Goal: Task Accomplishment & Management: Manage account settings

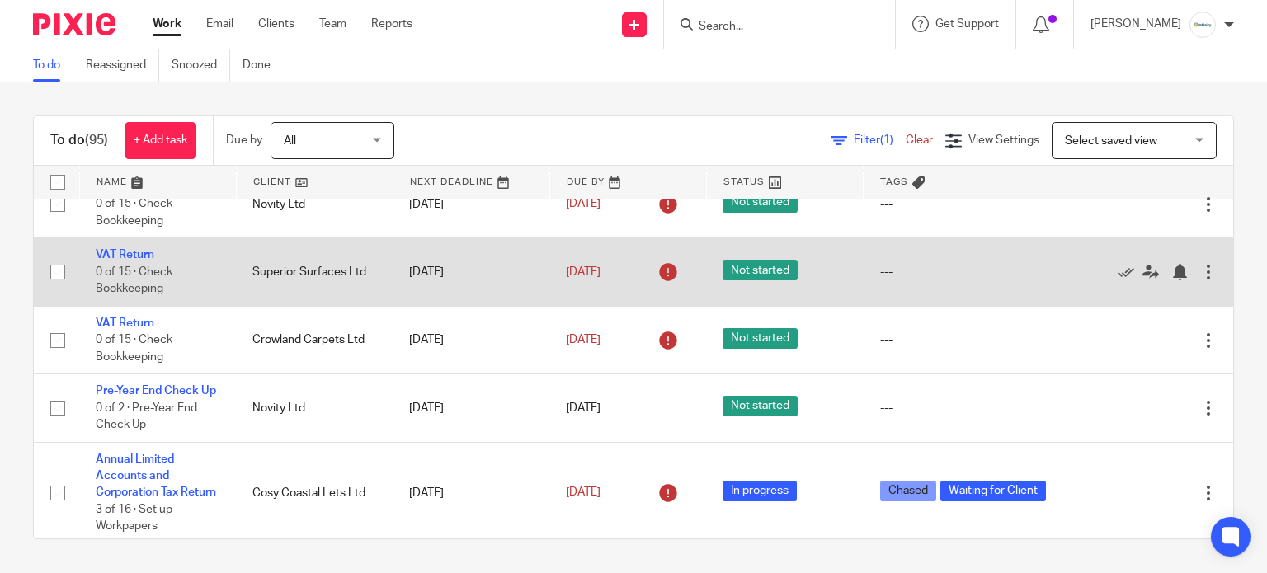
scroll to position [3080, 0]
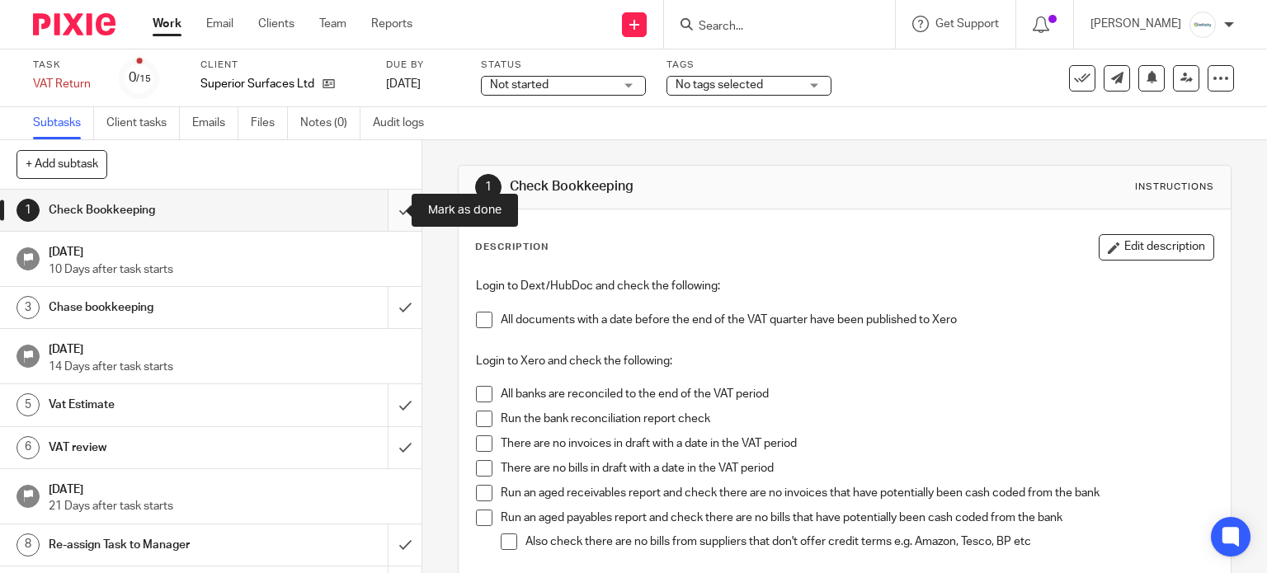
click at [389, 207] on input "submit" at bounding box center [211, 210] width 422 height 41
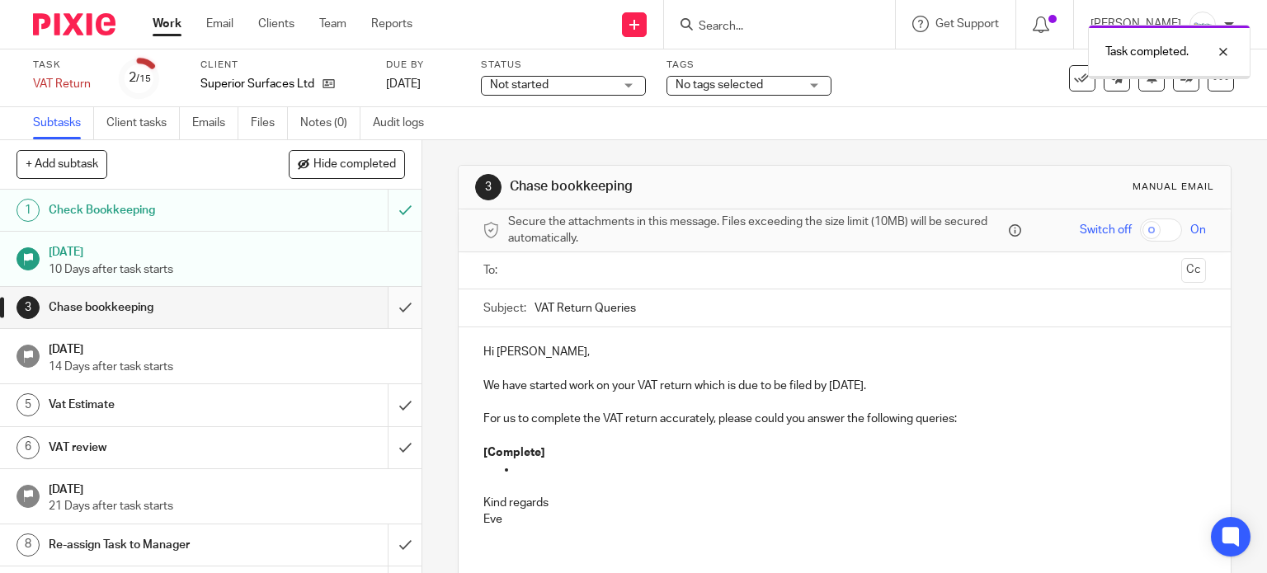
click at [384, 311] on input "submit" at bounding box center [211, 307] width 422 height 41
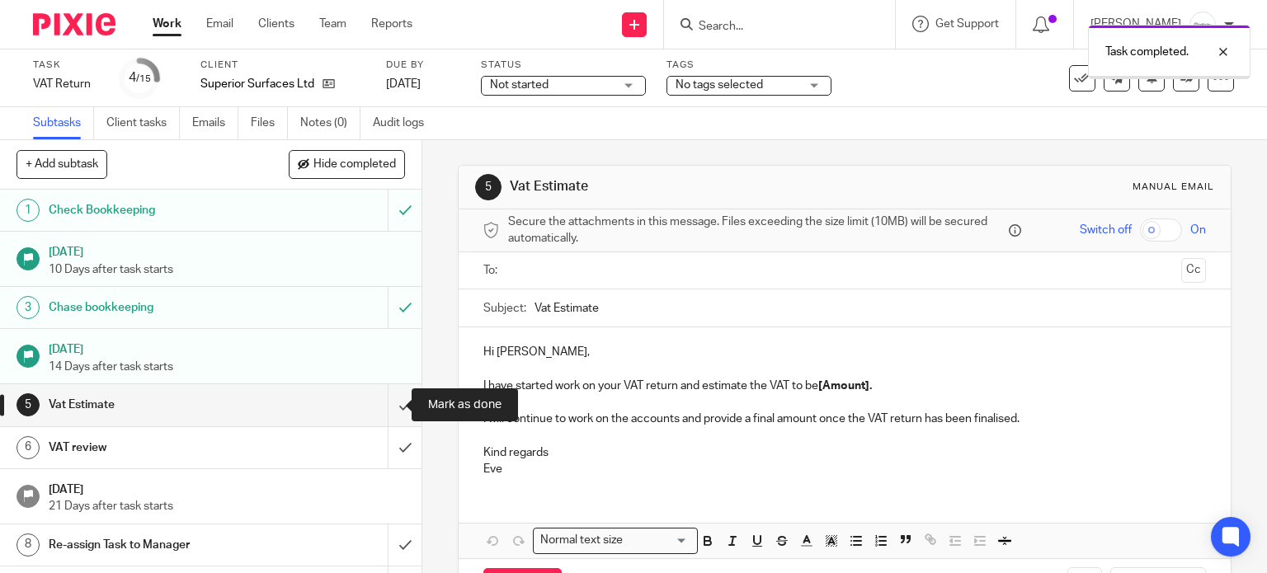
click at [389, 408] on input "submit" at bounding box center [211, 404] width 422 height 41
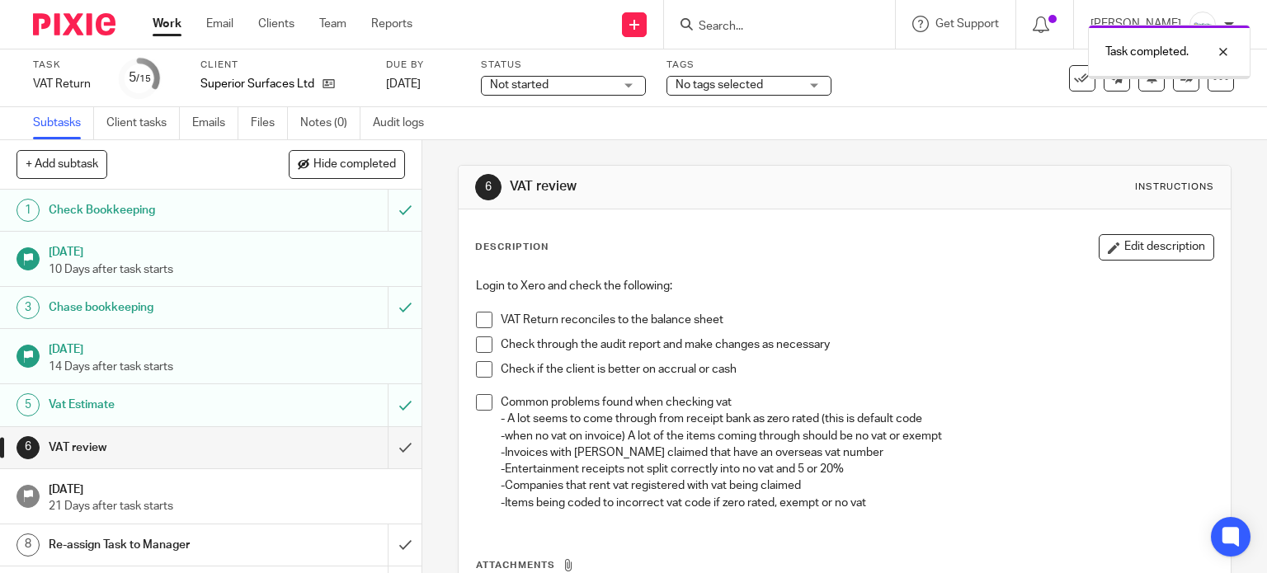
click at [388, 447] on input "submit" at bounding box center [211, 447] width 422 height 41
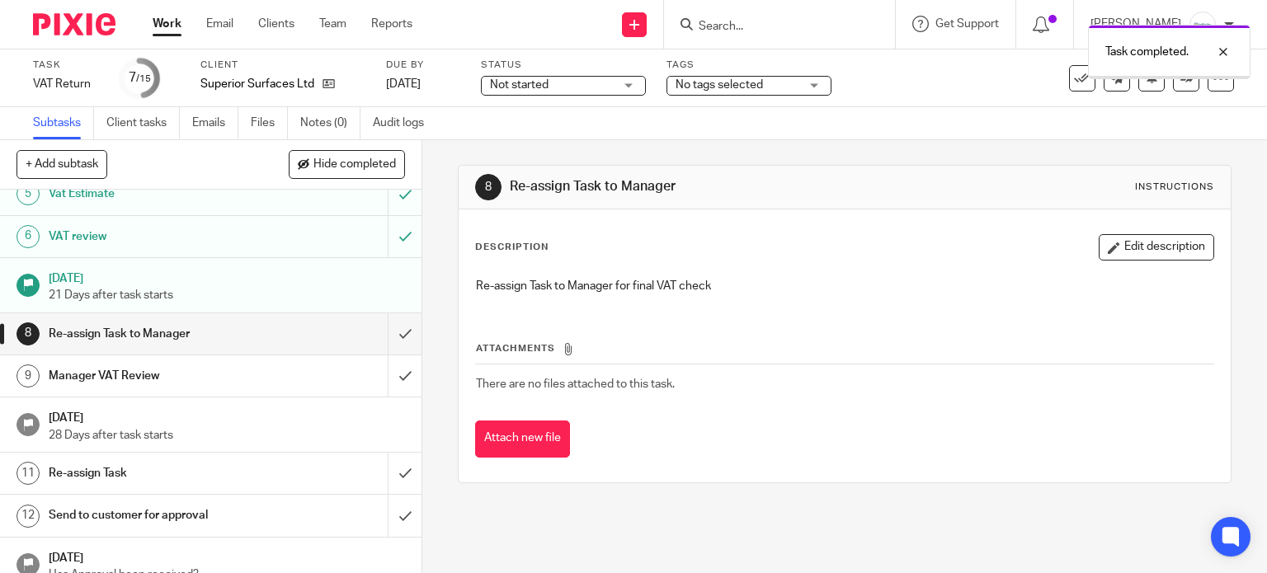
scroll to position [219, 0]
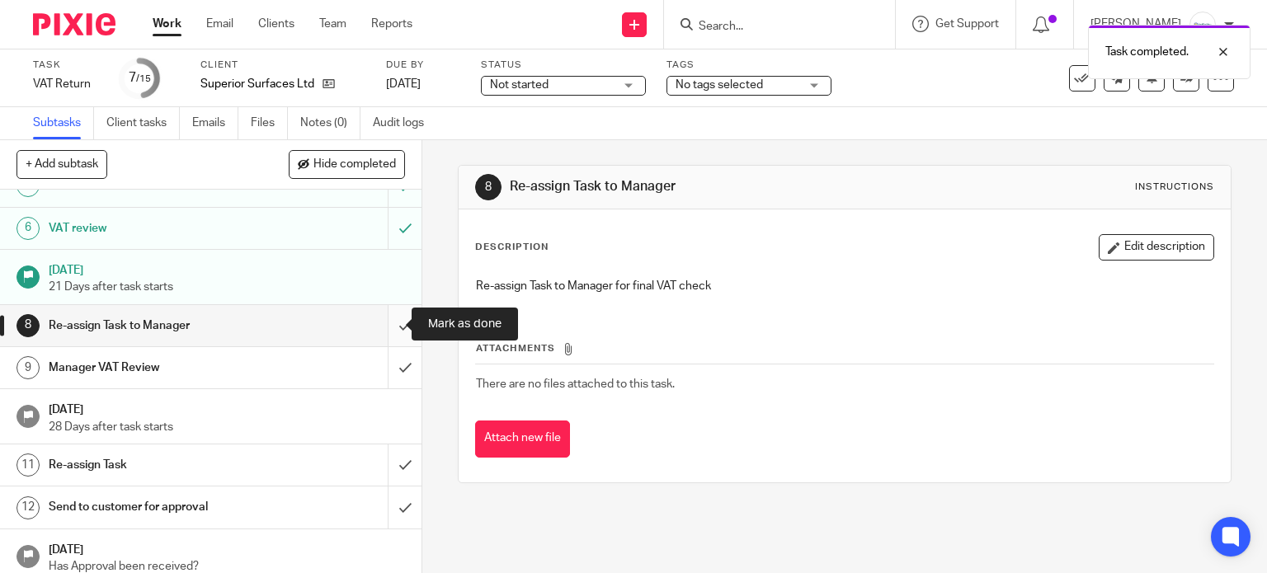
click at [389, 325] on input "submit" at bounding box center [211, 325] width 422 height 41
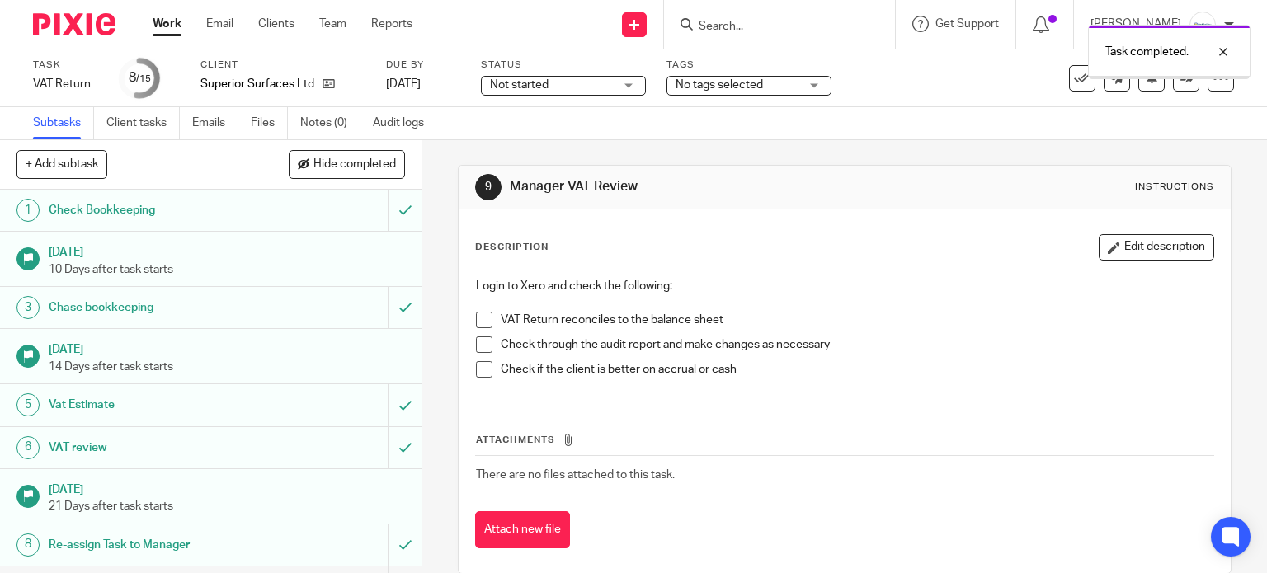
click at [518, 85] on span "Not started" at bounding box center [519, 85] width 59 height 12
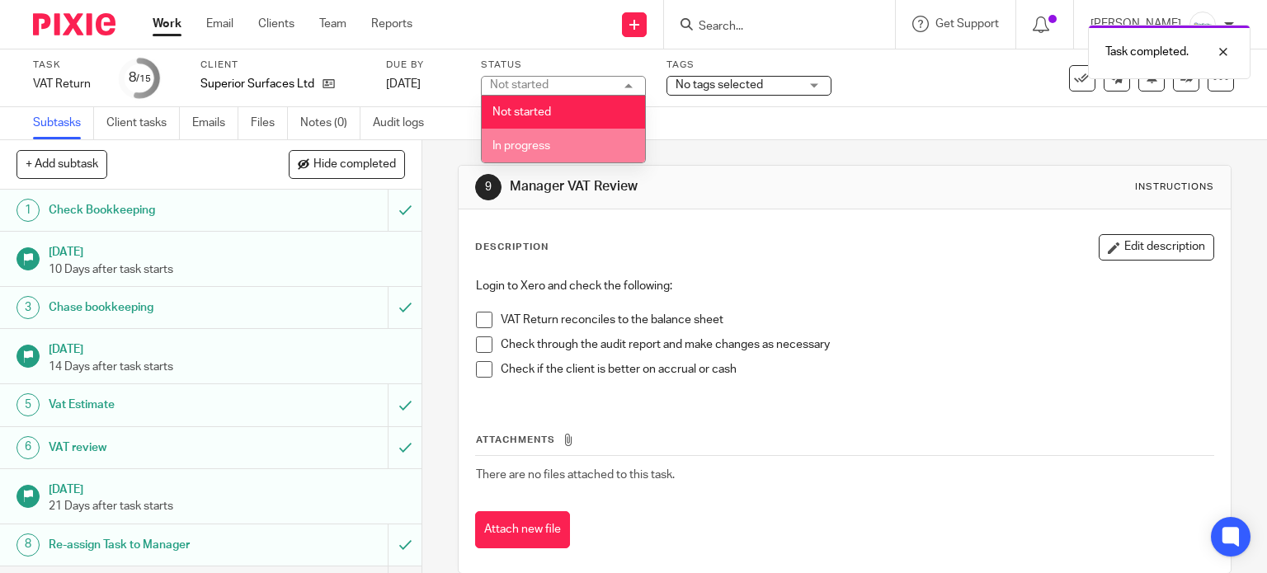
click at [548, 158] on li "In progress" at bounding box center [563, 146] width 163 height 34
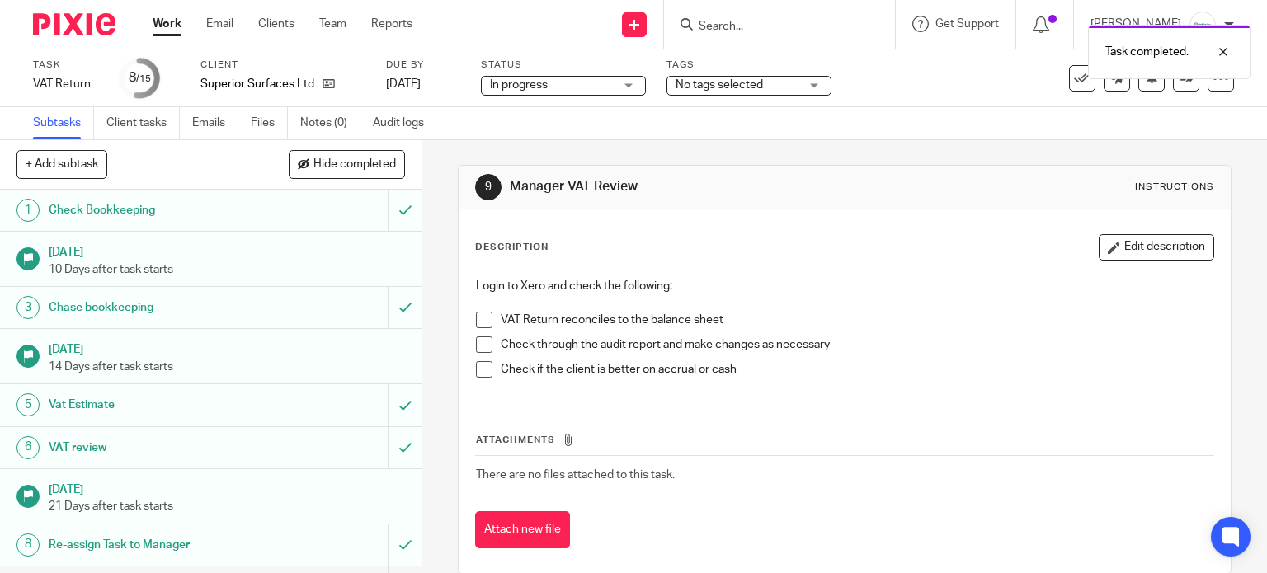
drag, startPoint x: 753, startPoint y: 80, endPoint x: 756, endPoint y: 91, distance: 11.0
click at [753, 79] on span "No tags selected" at bounding box center [719, 85] width 87 height 12
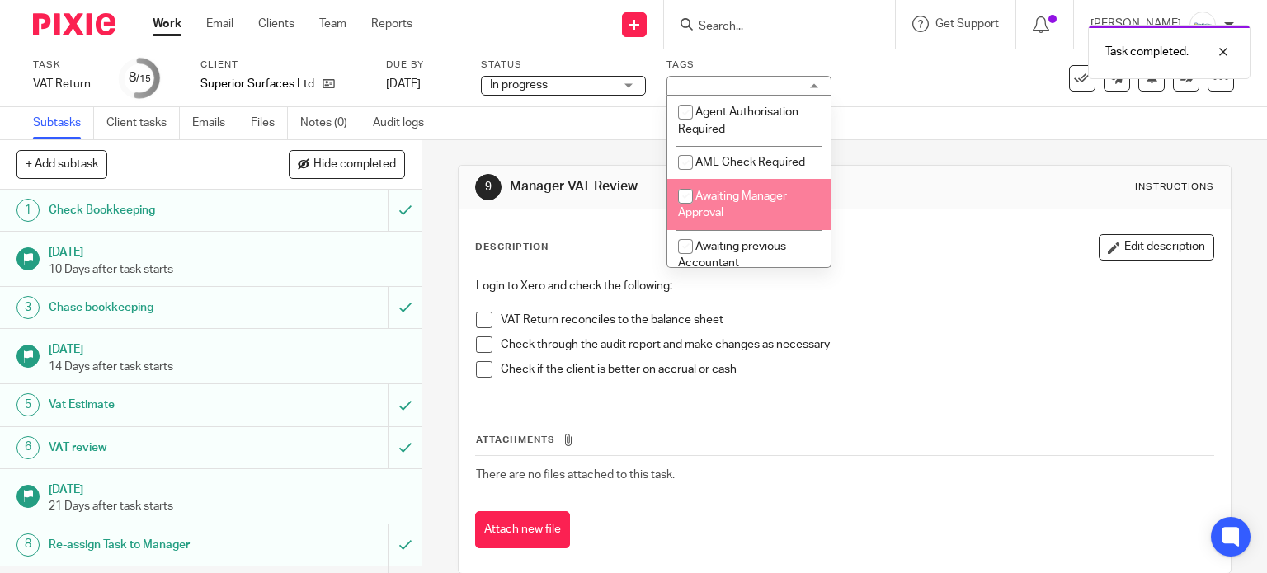
drag, startPoint x: 764, startPoint y: 209, endPoint x: 816, endPoint y: 196, distance: 53.4
click at [765, 209] on li "Awaiting Manager Approval" at bounding box center [749, 204] width 163 height 50
checkbox input "true"
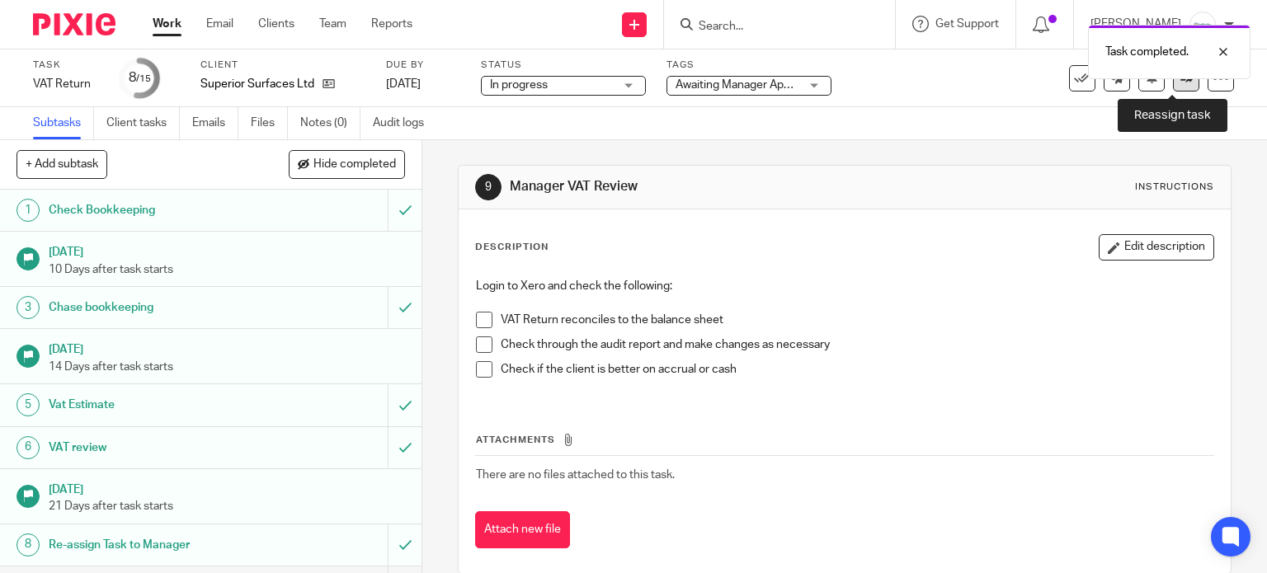
click at [1173, 86] on link at bounding box center [1186, 78] width 26 height 26
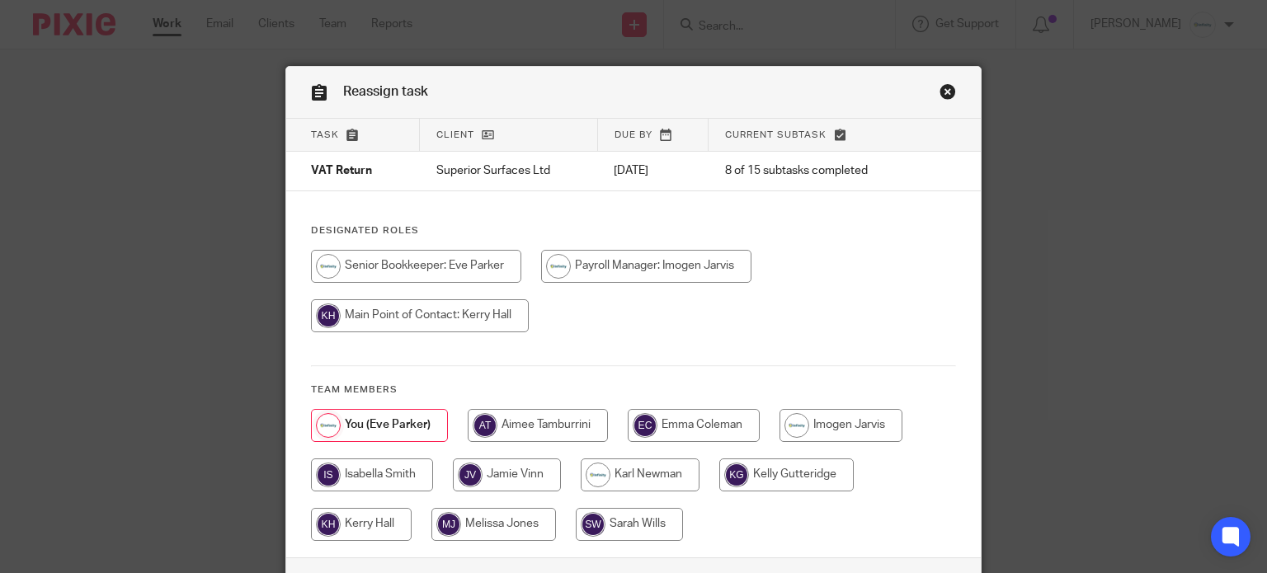
click at [378, 516] on input "radio" at bounding box center [361, 524] width 101 height 33
radio input "true"
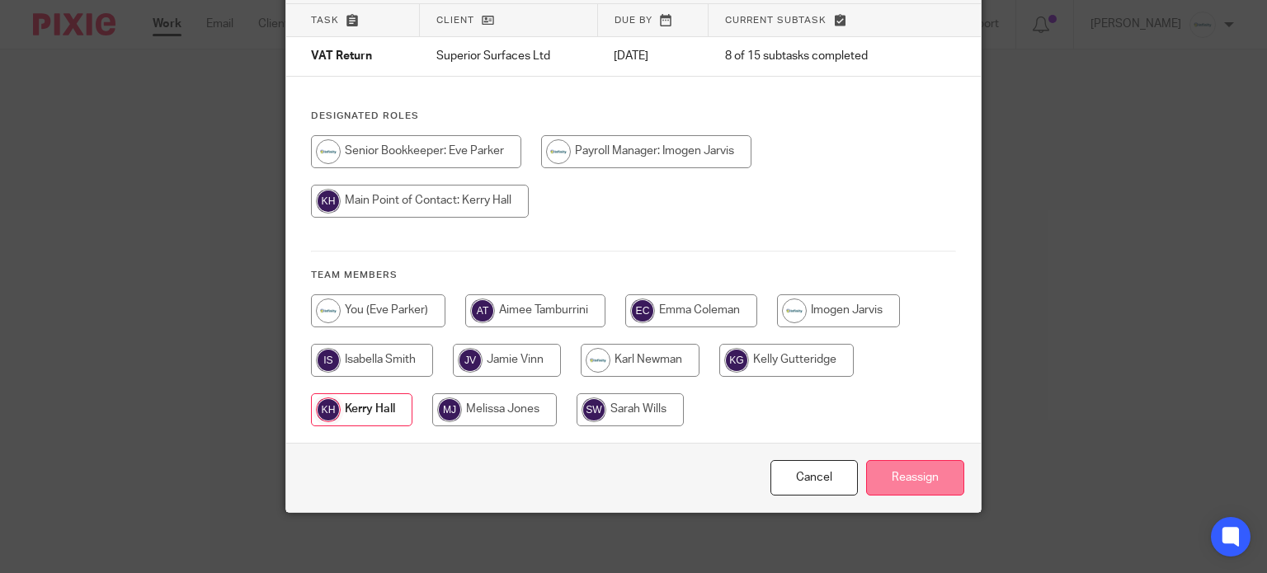
scroll to position [119, 0]
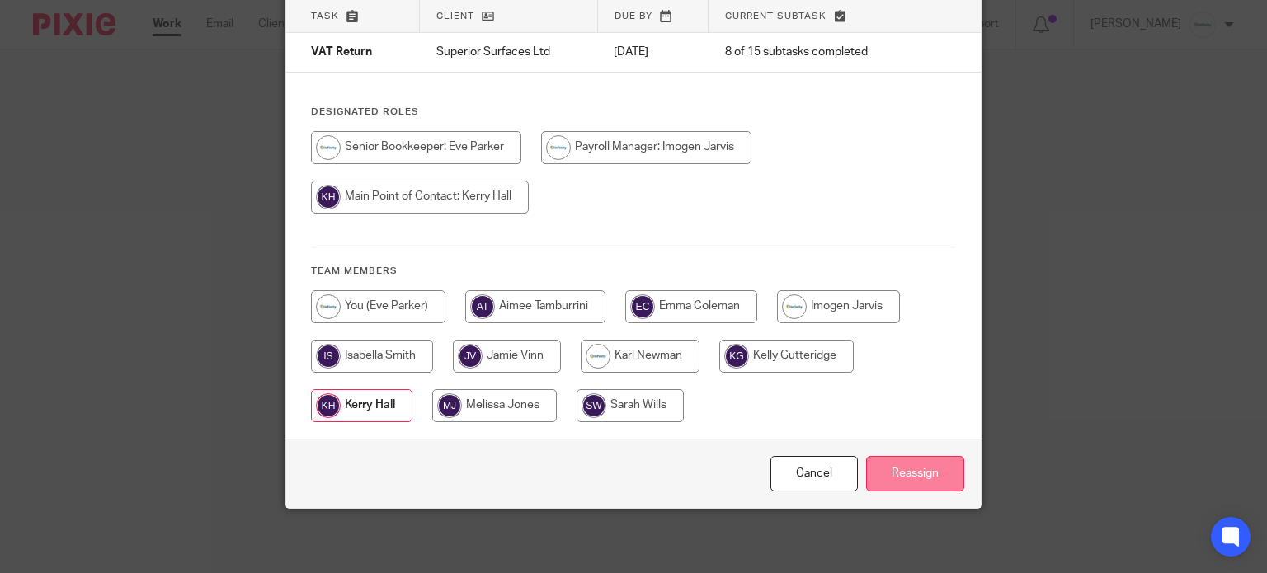
click at [894, 462] on input "Reassign" at bounding box center [915, 473] width 98 height 35
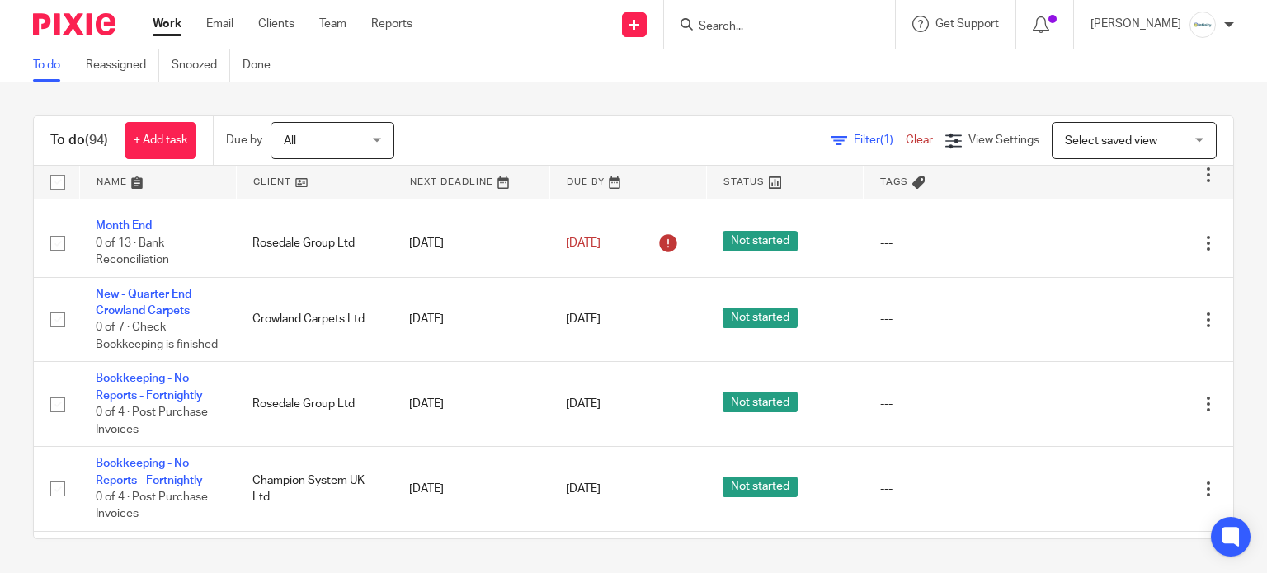
scroll to position [1760, 0]
